Goal: Transaction & Acquisition: Purchase product/service

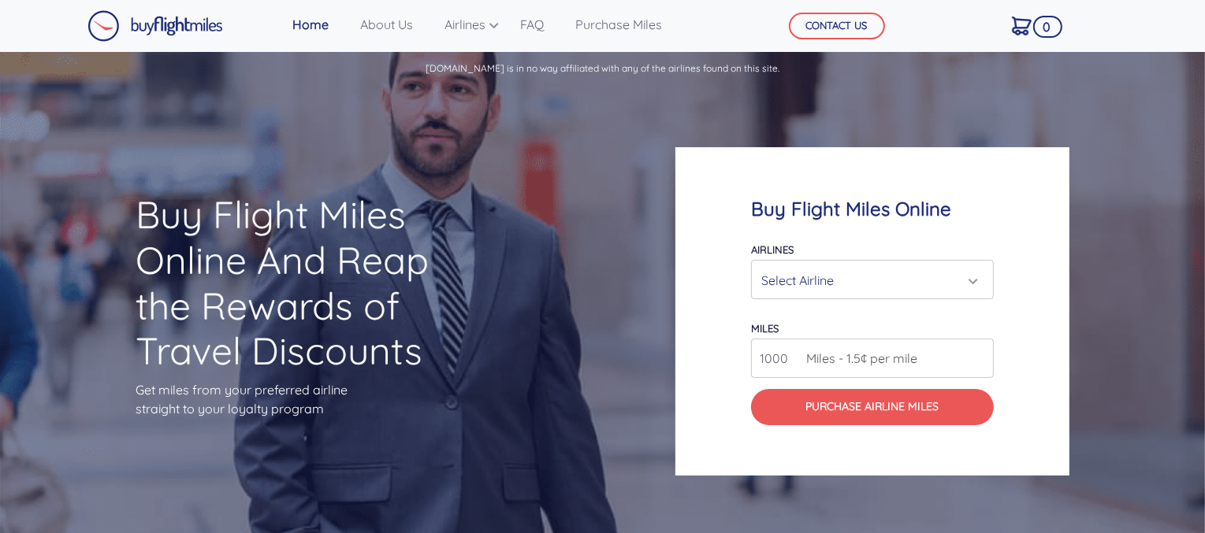
click at [872, 288] on div "Select Airline" at bounding box center [867, 280] width 213 height 30
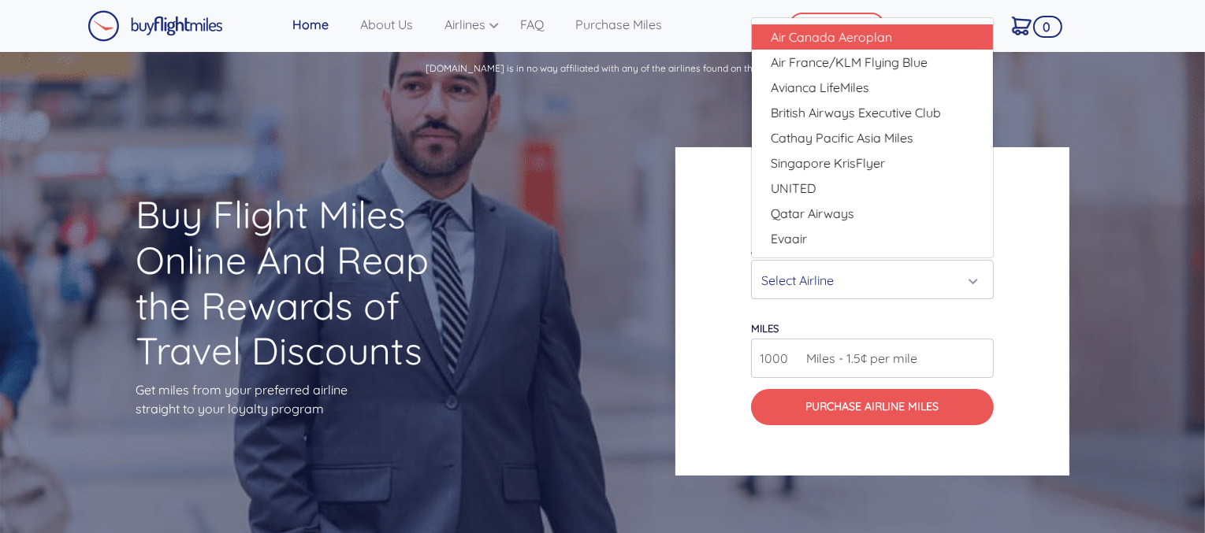
click at [838, 43] on span "Air Canada Aeroplan" at bounding box center [830, 37] width 121 height 19
select select "Air Canada Aeroplan"
type input "80000"
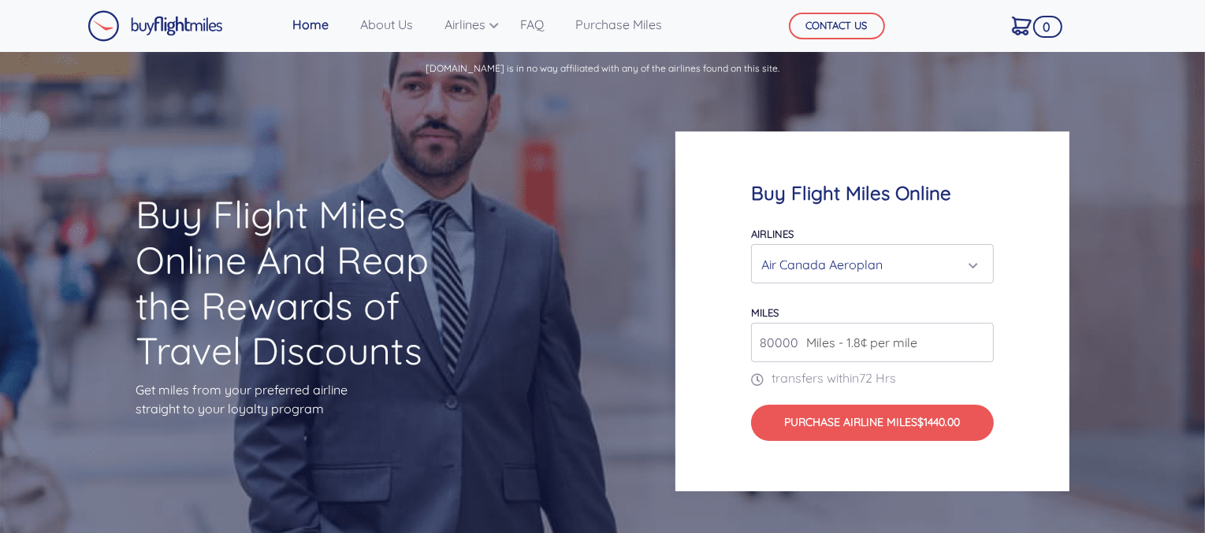
click at [942, 346] on input "80000" at bounding box center [872, 342] width 243 height 39
click at [978, 348] on input "80000" at bounding box center [872, 342] width 243 height 39
click at [980, 330] on input "80000" at bounding box center [872, 342] width 243 height 39
click at [991, 373] on p "transfers within 72 Hrs" at bounding box center [872, 378] width 243 height 19
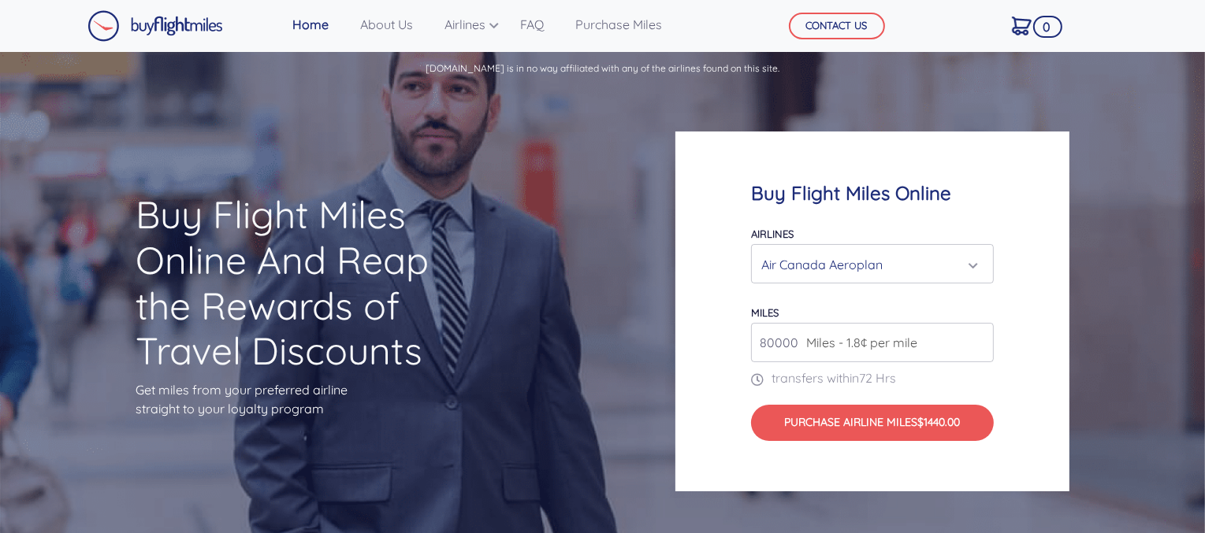
click at [981, 378] on p "transfers within 72 Hrs" at bounding box center [872, 378] width 243 height 19
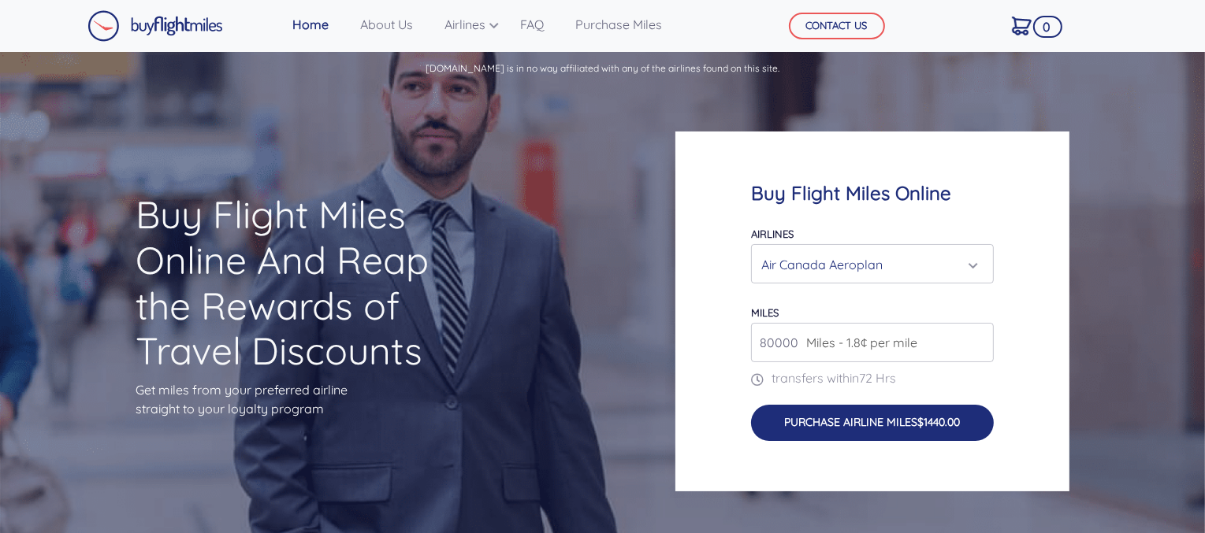
click at [904, 423] on button "Purchase Airline Miles $1440.00" at bounding box center [872, 423] width 243 height 36
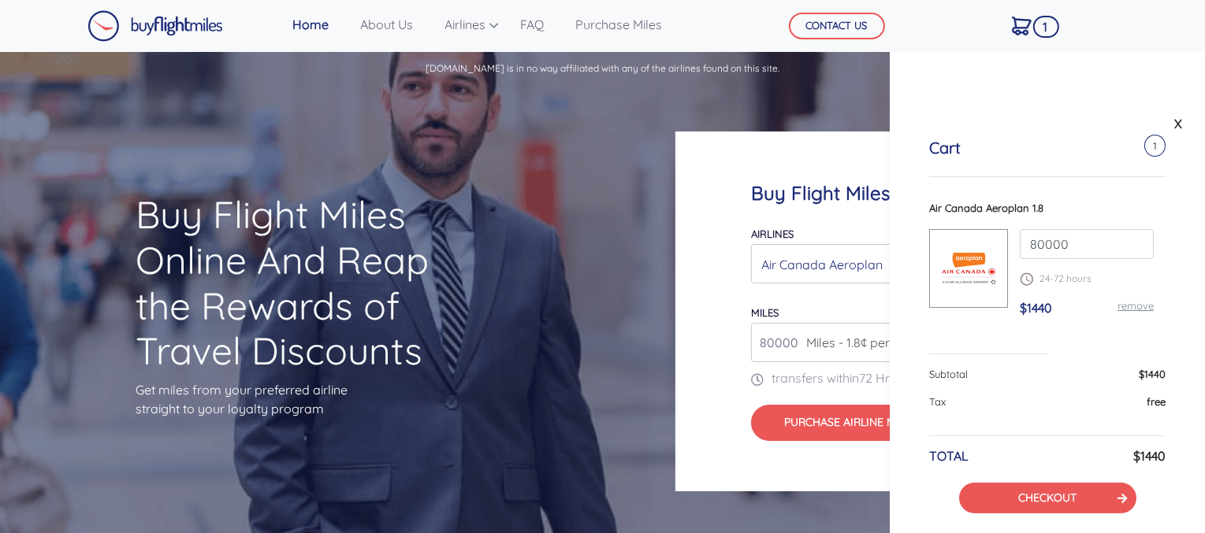
scroll to position [18, 0]
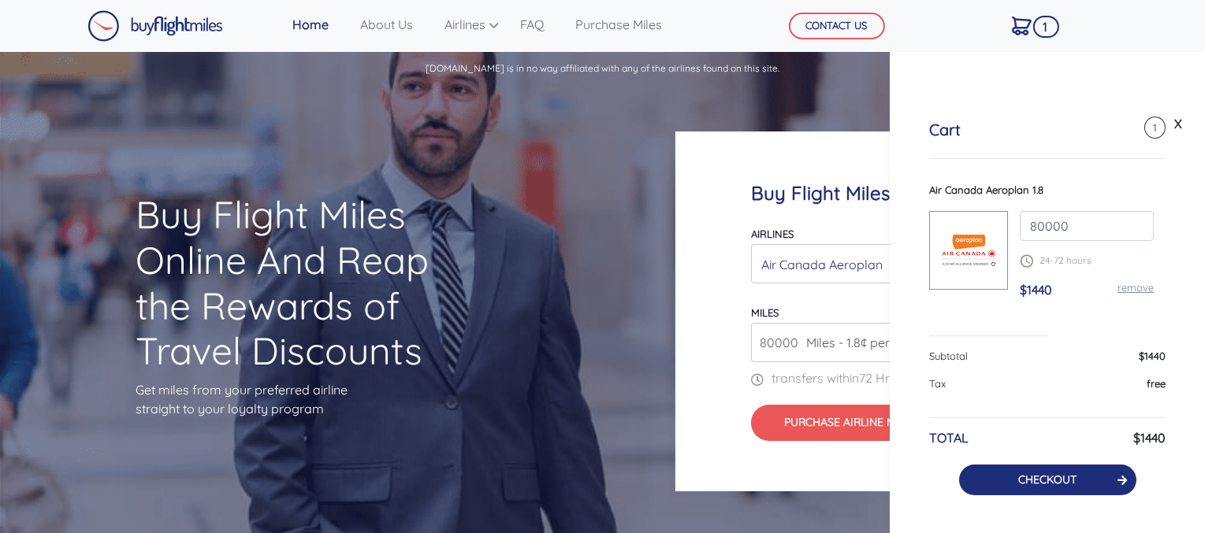
click at [1047, 482] on link "CHECKOUT" at bounding box center [1047, 480] width 58 height 14
